Goal: Task Accomplishment & Management: Use online tool/utility

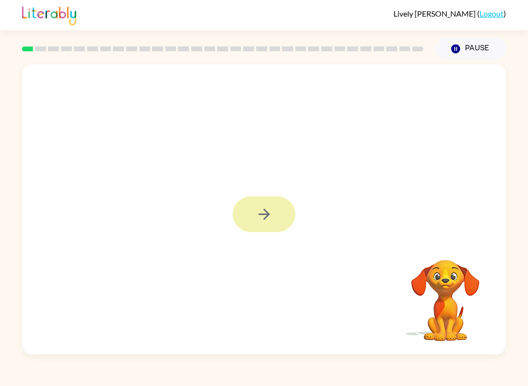
click at [272, 215] on div at bounding box center [264, 214] width 63 height 36
click at [272, 215] on icon "button" at bounding box center [264, 214] width 17 height 17
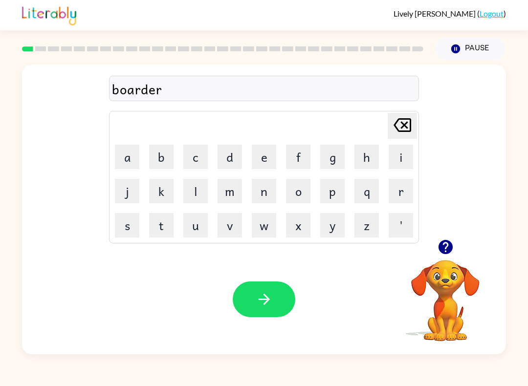
click at [266, 301] on html "Lively [PERSON_NAME] ( Logout ) Pause Pause boarder Delete Delete last characte…" at bounding box center [264, 193] width 528 height 386
click at [266, 302] on icon "button" at bounding box center [263, 299] width 11 height 11
click at [272, 303] on icon "button" at bounding box center [264, 299] width 17 height 17
click at [38, 50] on rect at bounding box center [40, 48] width 11 height 5
click at [263, 300] on icon "button" at bounding box center [263, 299] width 11 height 11
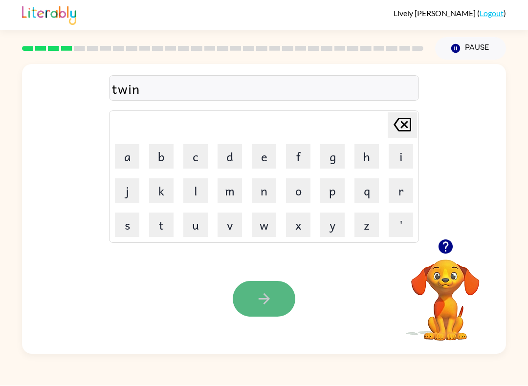
click at [265, 313] on button "button" at bounding box center [264, 300] width 63 height 36
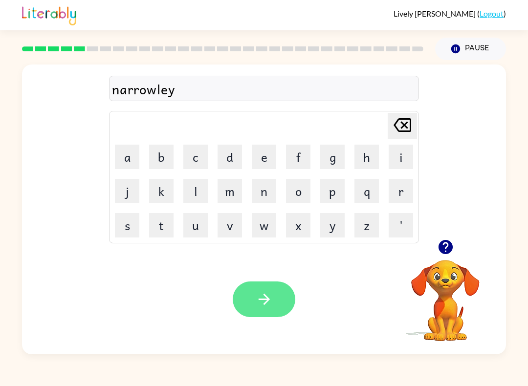
click at [266, 299] on icon "button" at bounding box center [264, 299] width 17 height 17
click at [257, 303] on icon "button" at bounding box center [264, 299] width 17 height 17
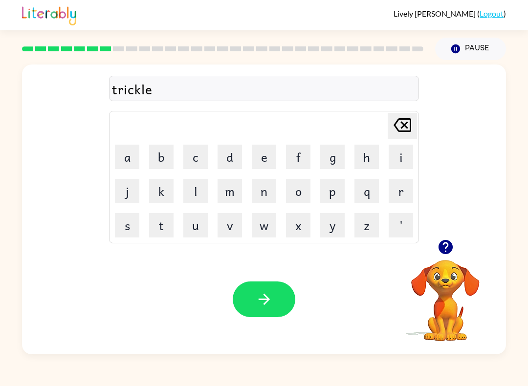
click at [274, 307] on button "button" at bounding box center [264, 300] width 63 height 36
click at [275, 307] on button "button" at bounding box center [264, 300] width 63 height 36
click at [258, 305] on icon "button" at bounding box center [264, 299] width 17 height 17
click at [280, 299] on button "button" at bounding box center [264, 300] width 63 height 36
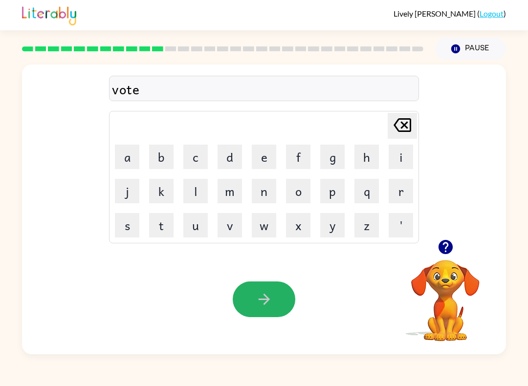
click at [278, 302] on html "Lively [PERSON_NAME] ( Logout ) Pause Pause vote Delete Delete last character i…" at bounding box center [264, 193] width 528 height 386
click at [278, 303] on button "button" at bounding box center [264, 300] width 63 height 36
click at [278, 302] on button "button" at bounding box center [264, 300] width 63 height 36
click at [277, 301] on button "button" at bounding box center [264, 300] width 63 height 36
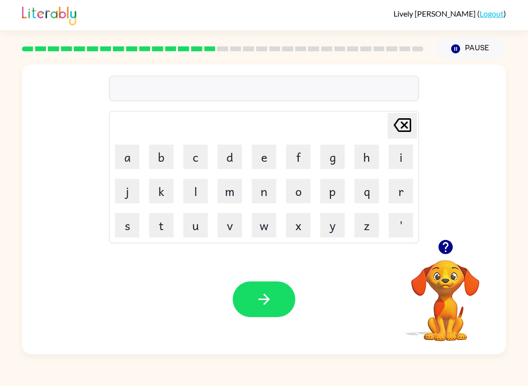
click at [445, 246] on icon "button" at bounding box center [445, 247] width 14 height 14
click at [262, 298] on icon "button" at bounding box center [264, 299] width 17 height 17
click at [263, 300] on icon "button" at bounding box center [263, 299] width 11 height 11
click at [446, 247] on icon "button" at bounding box center [445, 247] width 17 height 17
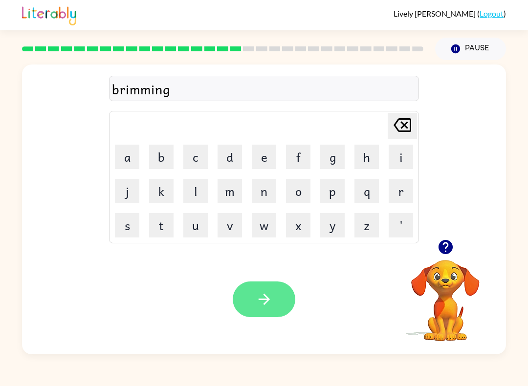
click at [264, 311] on button "button" at bounding box center [264, 300] width 63 height 36
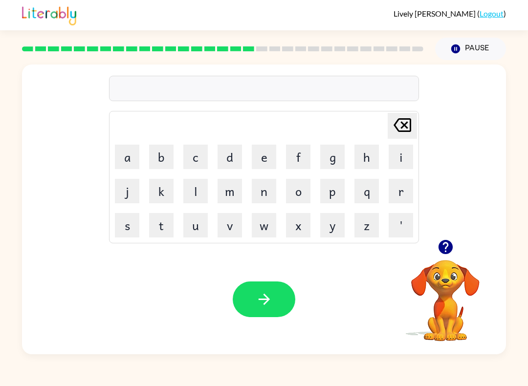
click at [446, 248] on icon "button" at bounding box center [445, 247] width 17 height 17
click at [283, 297] on button "button" at bounding box center [264, 300] width 63 height 36
click at [445, 249] on icon "button" at bounding box center [445, 247] width 17 height 17
click at [446, 249] on icon "button" at bounding box center [445, 247] width 17 height 17
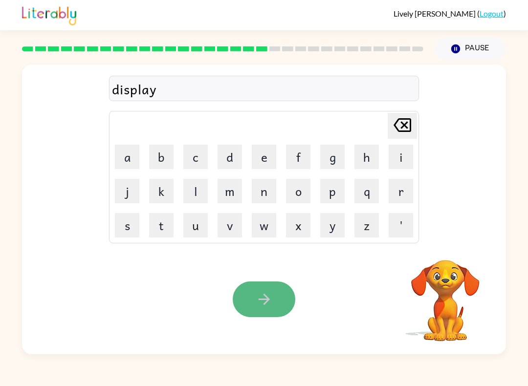
click at [281, 299] on button "button" at bounding box center [264, 300] width 63 height 36
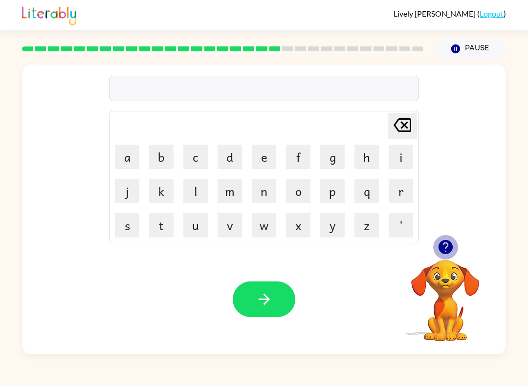
click at [446, 243] on icon "button" at bounding box center [445, 247] width 17 height 17
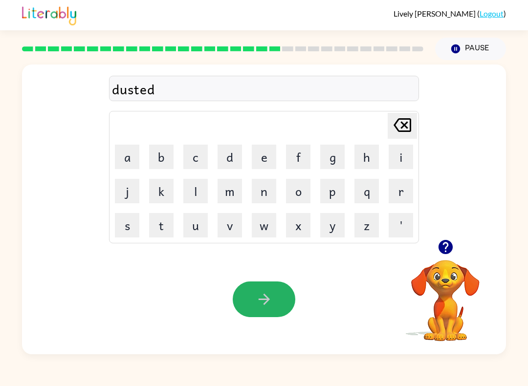
click at [284, 309] on button "button" at bounding box center [264, 300] width 63 height 36
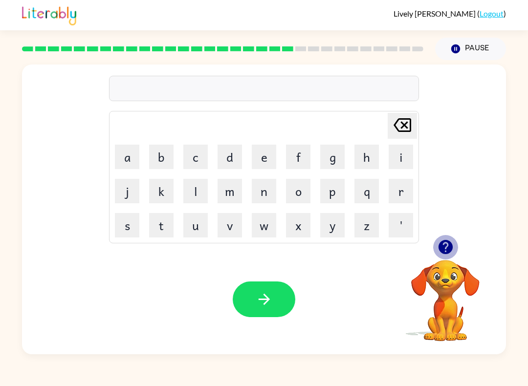
click at [447, 250] on icon "button" at bounding box center [445, 247] width 14 height 14
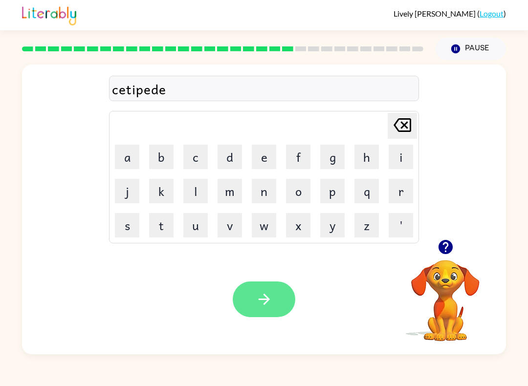
click at [261, 303] on icon "button" at bounding box center [264, 299] width 17 height 17
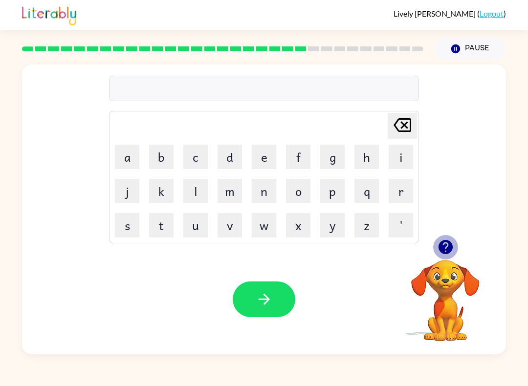
click at [443, 245] on icon "button" at bounding box center [445, 247] width 17 height 17
click at [447, 245] on icon "button" at bounding box center [445, 247] width 17 height 17
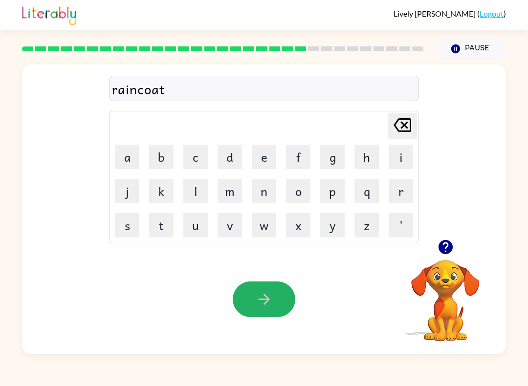
click at [253, 304] on button "button" at bounding box center [264, 300] width 63 height 36
click at [256, 304] on icon "button" at bounding box center [264, 299] width 17 height 17
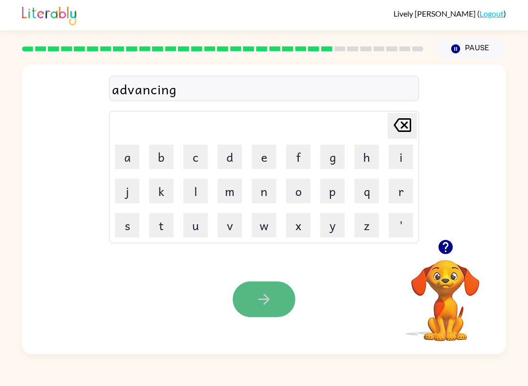
click at [256, 301] on icon "button" at bounding box center [264, 299] width 17 height 17
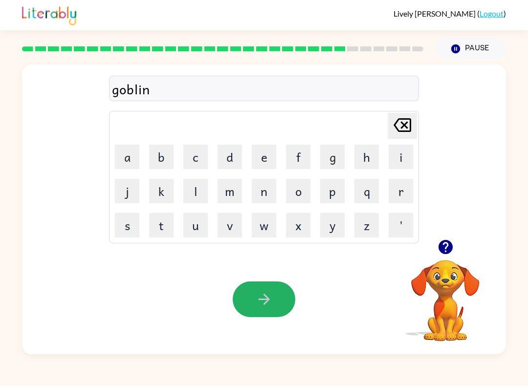
click at [256, 299] on icon "button" at bounding box center [264, 299] width 17 height 17
click at [256, 302] on icon "button" at bounding box center [264, 299] width 17 height 17
click at [255, 302] on button "button" at bounding box center [264, 300] width 63 height 36
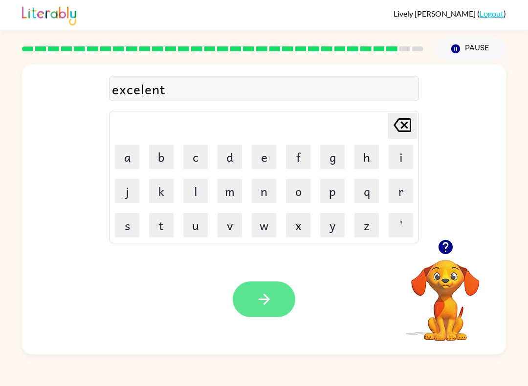
click at [258, 289] on button "button" at bounding box center [264, 300] width 63 height 36
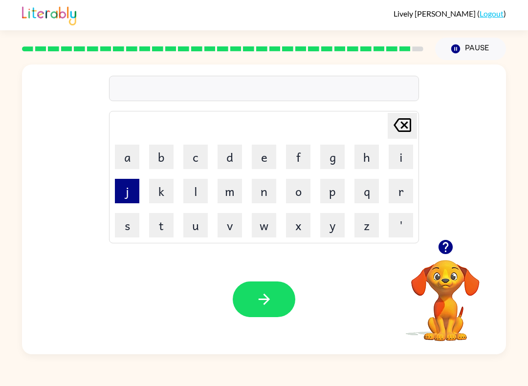
drag, startPoint x: 131, startPoint y: 189, endPoint x: 131, endPoint y: 181, distance: 7.3
click at [131, 189] on button "j" at bounding box center [127, 191] width 24 height 24
click at [131, 158] on button "a" at bounding box center [127, 157] width 24 height 24
click at [267, 229] on button "w" at bounding box center [264, 225] width 24 height 24
click at [151, 152] on button "b" at bounding box center [161, 157] width 24 height 24
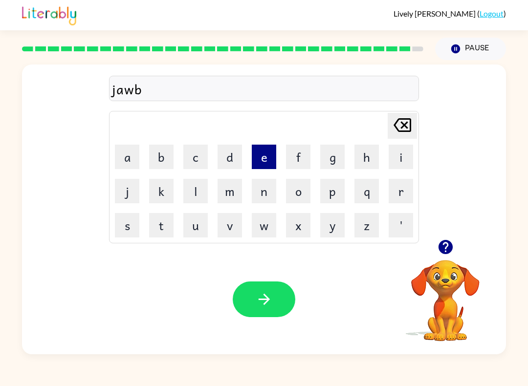
click at [259, 163] on button "e" at bounding box center [264, 157] width 24 height 24
click at [405, 131] on icon "[PERSON_NAME] last character input" at bounding box center [402, 124] width 23 height 23
click at [393, 194] on button "r" at bounding box center [401, 191] width 24 height 24
click at [125, 156] on button "a" at bounding box center [127, 157] width 24 height 24
drag, startPoint x: 166, startPoint y: 185, endPoint x: 179, endPoint y: 171, distance: 19.7
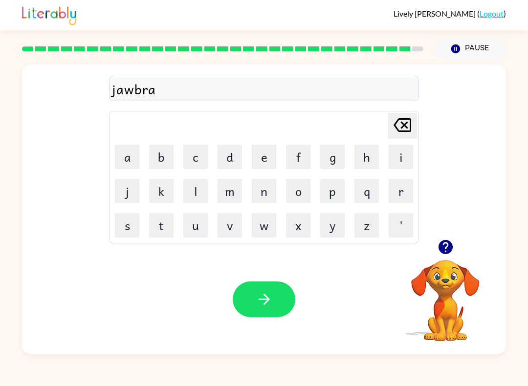
click at [166, 185] on button "k" at bounding box center [161, 191] width 24 height 24
click at [254, 165] on button "e" at bounding box center [264, 157] width 24 height 24
click at [401, 193] on button "r" at bounding box center [401, 191] width 24 height 24
click at [264, 314] on button "button" at bounding box center [264, 300] width 63 height 36
